Goal: Information Seeking & Learning: Check status

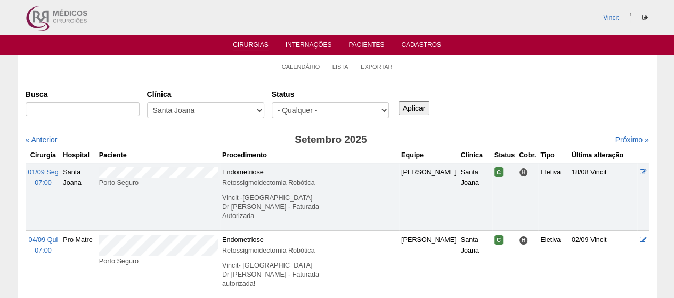
click at [245, 41] on link "Cirurgias" at bounding box center [251, 45] width 36 height 9
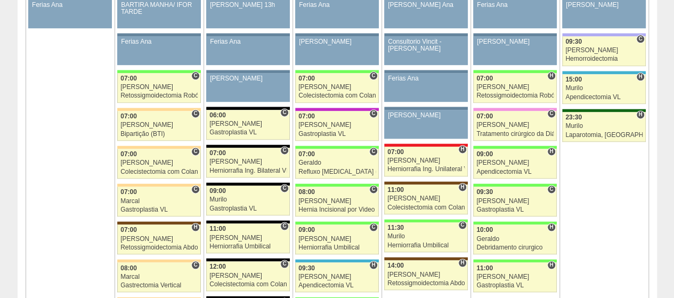
scroll to position [639, 0]
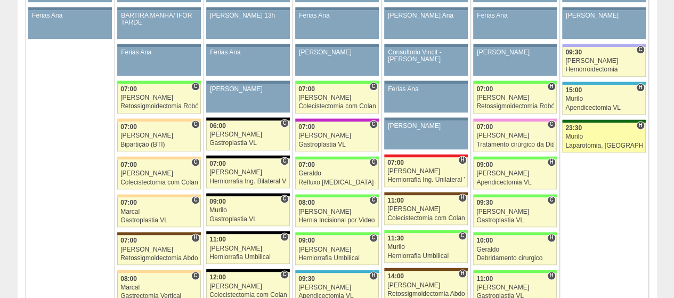
click at [596, 133] on div "Murilo" at bounding box center [603, 136] width 77 height 7
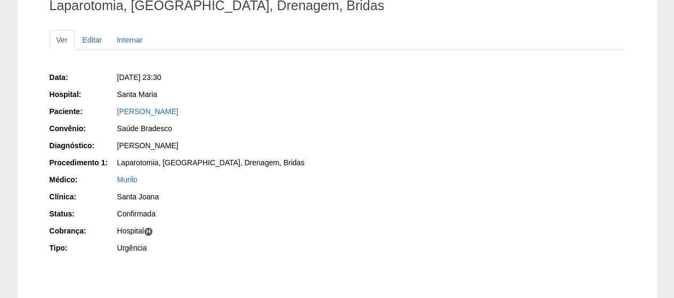
scroll to position [174, 0]
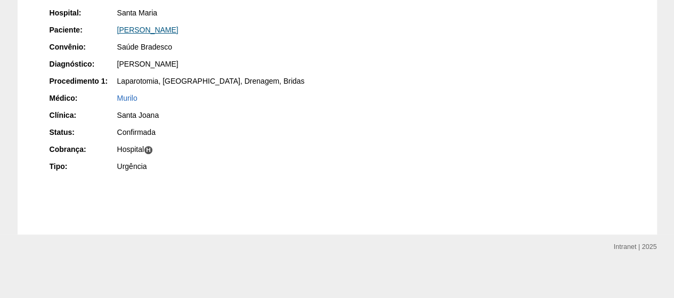
click at [178, 28] on link "Renata de Oliveira Silva" at bounding box center [147, 30] width 61 height 9
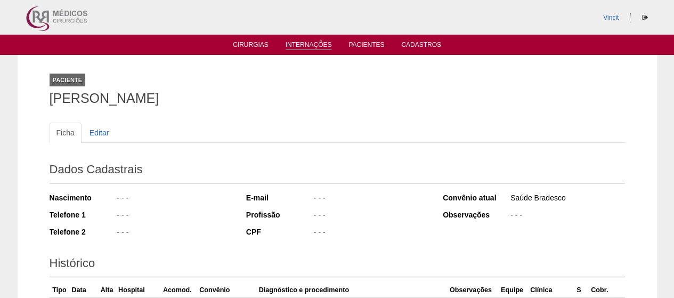
click at [326, 42] on link "Internações" at bounding box center [308, 45] width 46 height 9
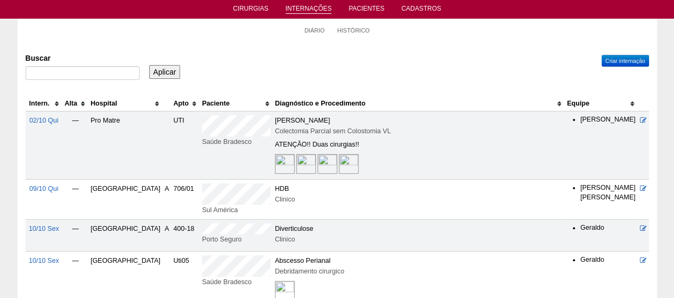
scroll to position [53, 0]
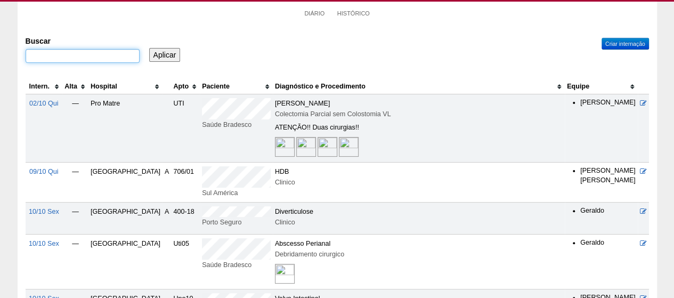
click at [110, 57] on input "Buscar" at bounding box center [83, 56] width 114 height 14
type input "renata"
click at [149, 48] on input "Aplicar" at bounding box center [164, 55] width 31 height 14
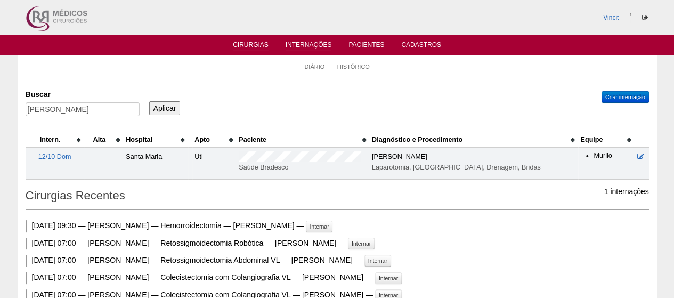
click at [252, 46] on link "Cirurgias" at bounding box center [251, 45] width 36 height 9
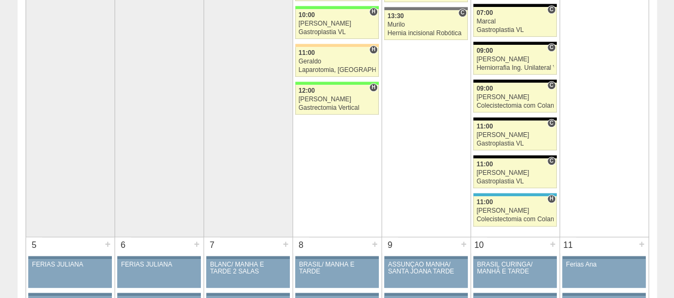
scroll to position [586, 0]
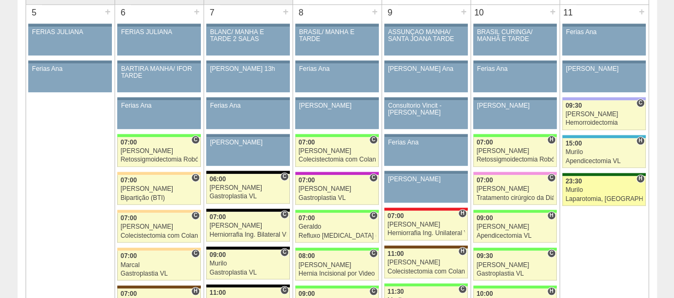
click at [607, 181] on div "23:30" at bounding box center [603, 181] width 77 height 7
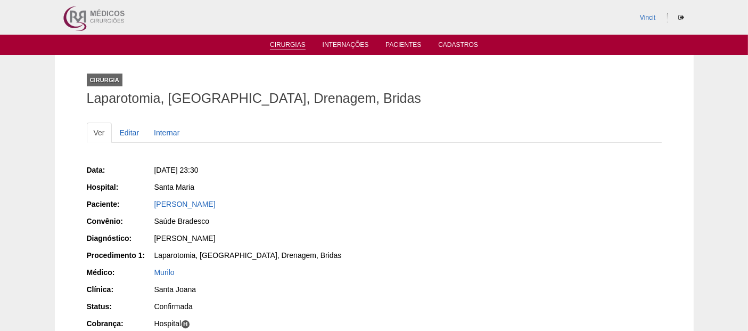
click at [294, 42] on link "Cirurgias" at bounding box center [288, 45] width 36 height 9
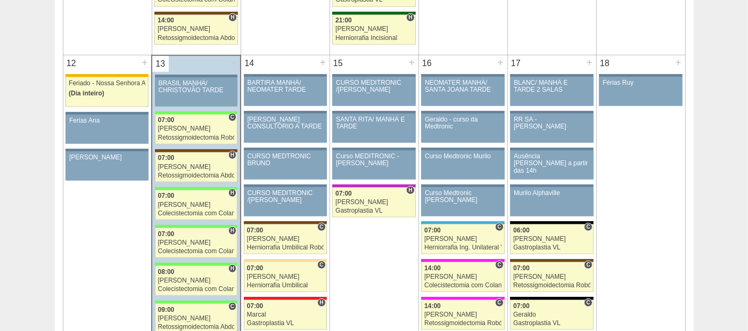
scroll to position [1301, 0]
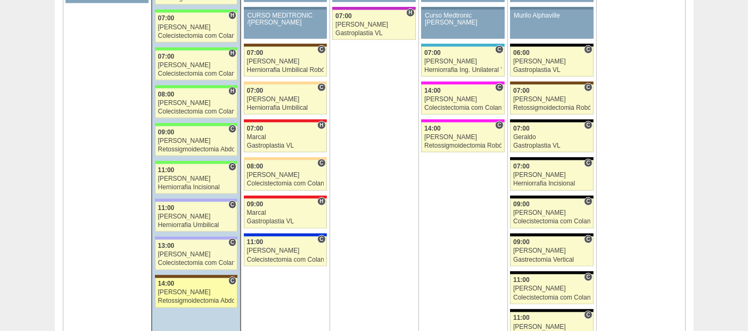
click at [199, 280] on div "14:00" at bounding box center [196, 283] width 77 height 7
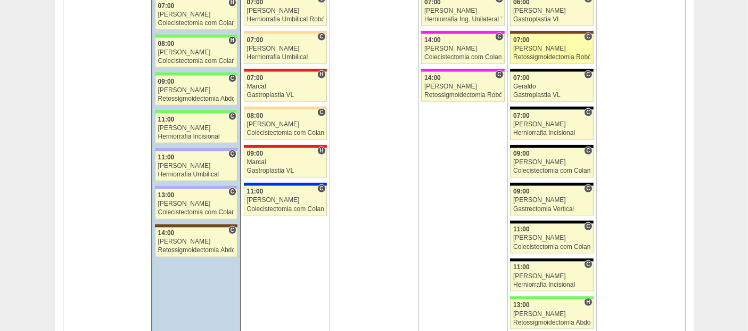
scroll to position [1242, 0]
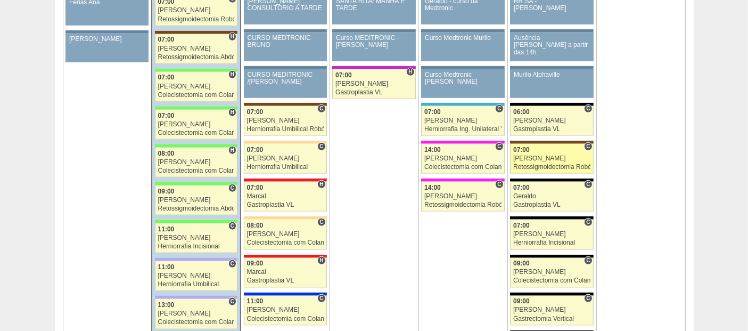
click at [575, 155] on div "[PERSON_NAME]" at bounding box center [551, 158] width 77 height 7
